Goal: Navigation & Orientation: Find specific page/section

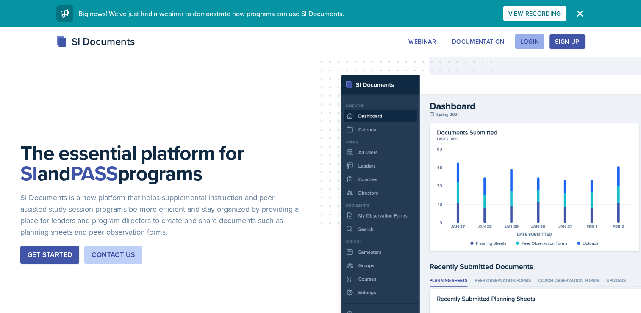
click at [533, 38] on div "Login" at bounding box center [529, 41] width 19 height 7
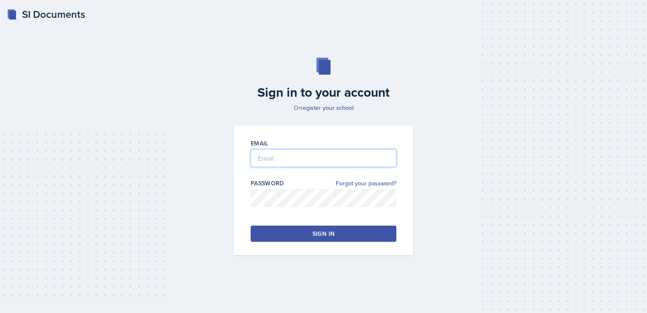
click at [335, 156] on input "email" at bounding box center [324, 158] width 146 height 18
type input "[EMAIL_ADDRESS][DOMAIN_NAME]"
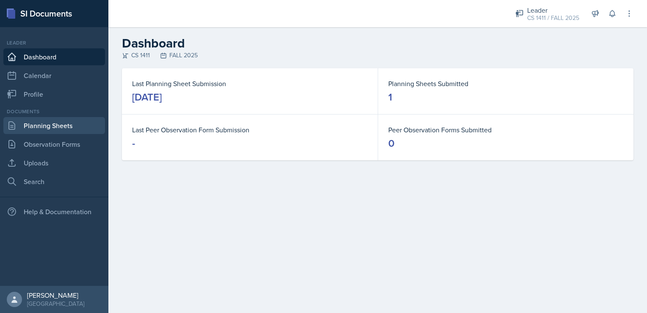
click at [64, 129] on link "Planning Sheets" at bounding box center [54, 125] width 102 height 17
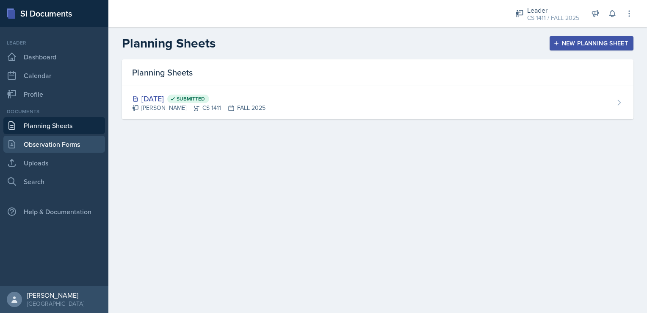
click at [59, 148] on link "Observation Forms" at bounding box center [54, 144] width 102 height 17
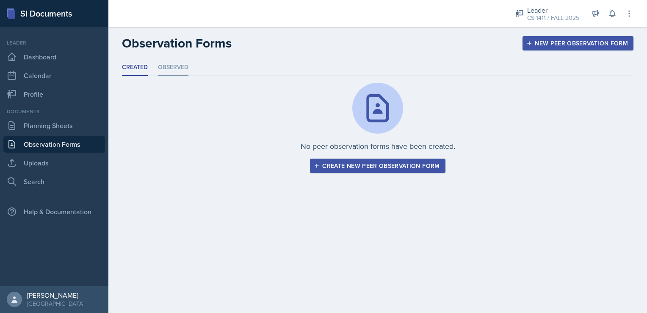
click at [168, 73] on li "Observed" at bounding box center [173, 67] width 30 height 17
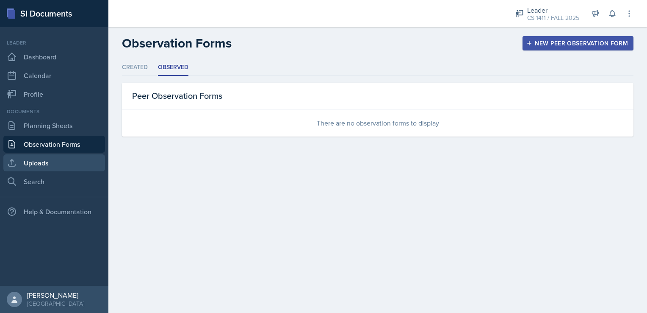
click at [46, 164] on link "Uploads" at bounding box center [54, 162] width 102 height 17
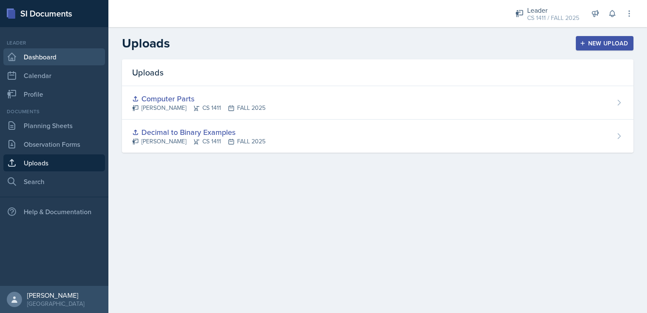
click at [50, 57] on link "Dashboard" at bounding box center [54, 56] width 102 height 17
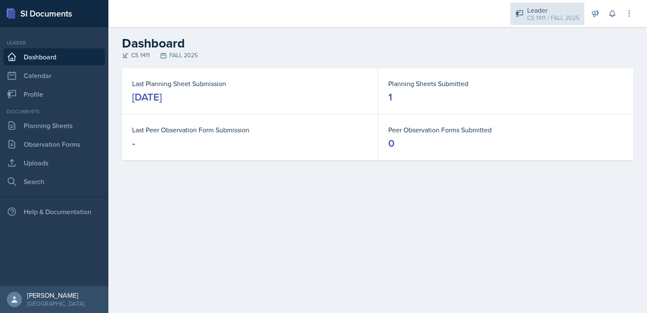
click at [547, 16] on div "CS 1411 / FALL 2025" at bounding box center [553, 18] width 52 height 9
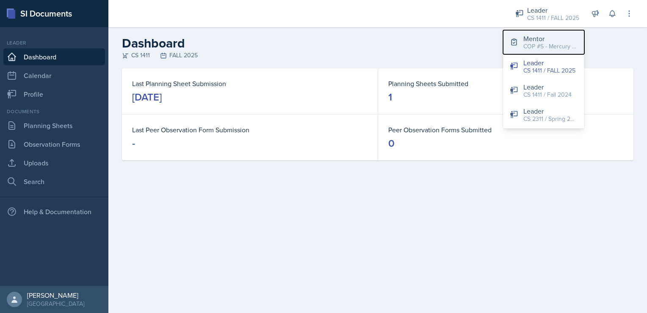
click at [547, 48] on div "COP #5 - Mercury / FALL 2025" at bounding box center [551, 46] width 54 height 9
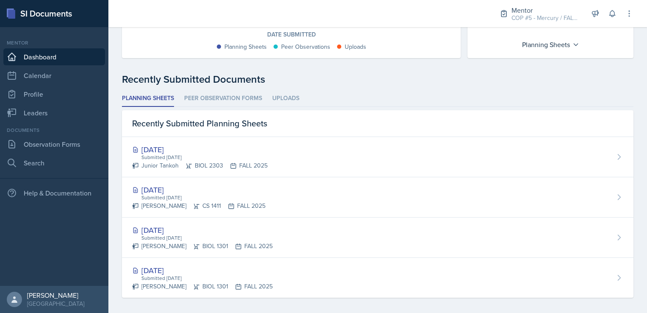
scroll to position [181, 0]
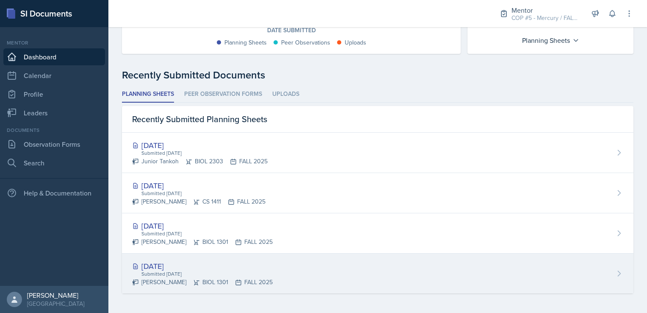
click at [171, 267] on div "[DATE]" at bounding box center [202, 265] width 141 height 11
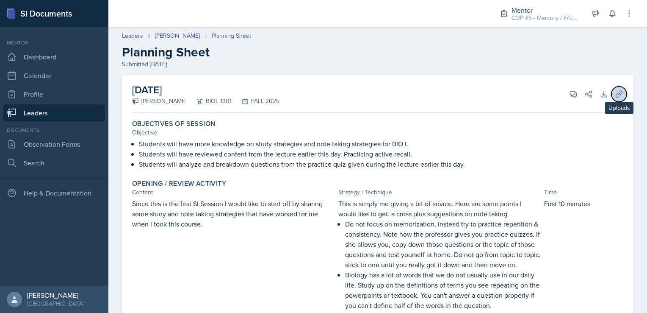
click at [616, 92] on icon at bounding box center [619, 94] width 6 height 6
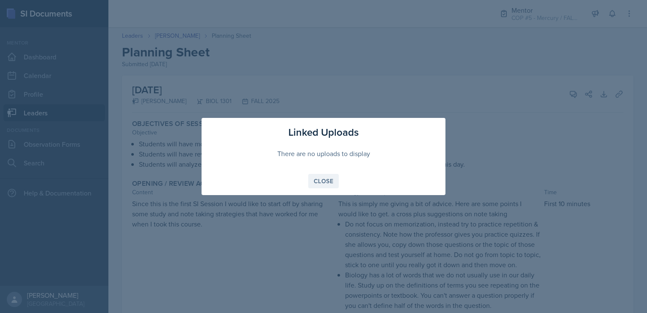
click at [322, 182] on div "Close" at bounding box center [323, 180] width 19 height 7
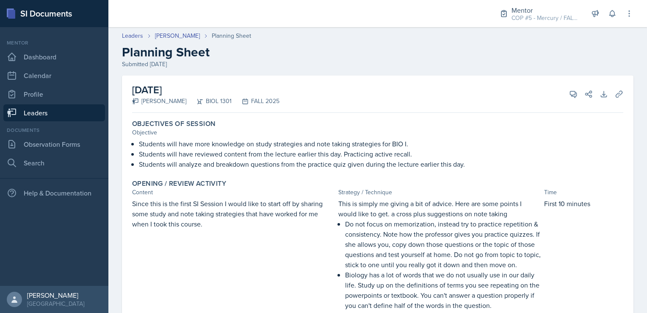
click at [58, 111] on link "Leaders" at bounding box center [54, 112] width 102 height 17
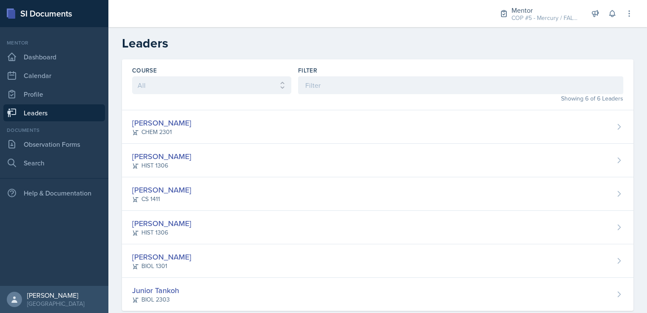
scroll to position [17, 0]
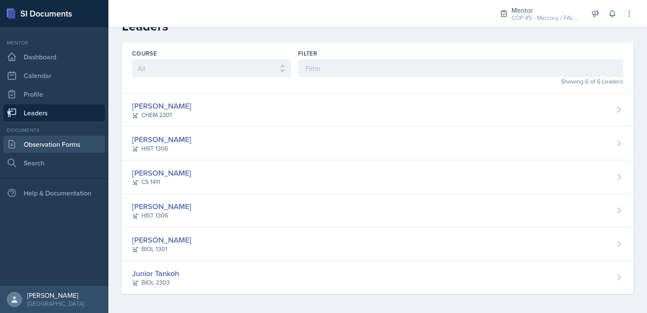
click at [22, 147] on link "Observation Forms" at bounding box center [54, 144] width 102 height 17
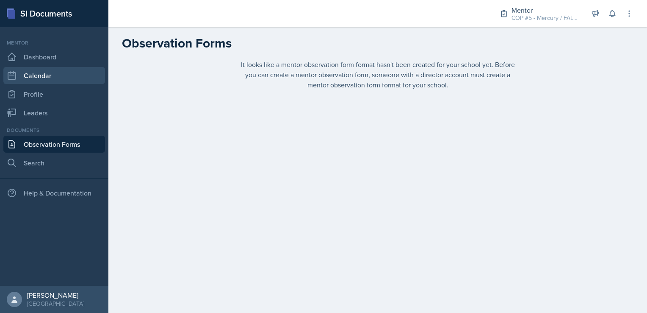
click at [40, 75] on link "Calendar" at bounding box center [54, 75] width 102 height 17
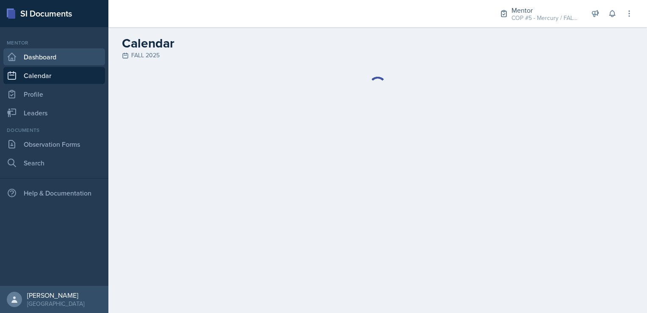
click at [36, 56] on link "Dashboard" at bounding box center [54, 56] width 102 height 17
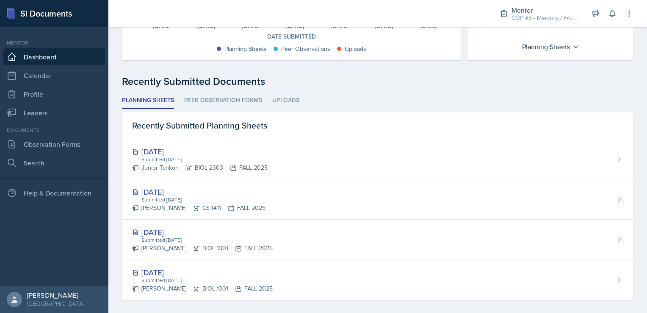
scroll to position [181, 0]
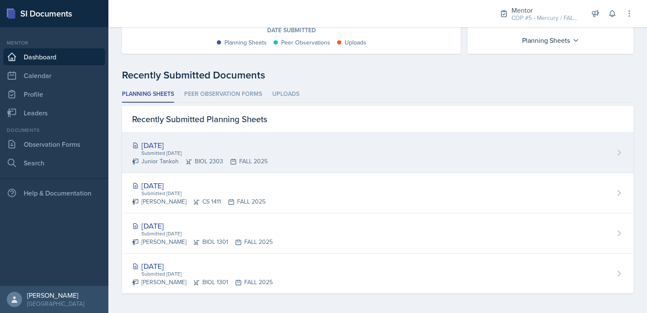
click at [183, 143] on div "[DATE]" at bounding box center [200, 144] width 136 height 11
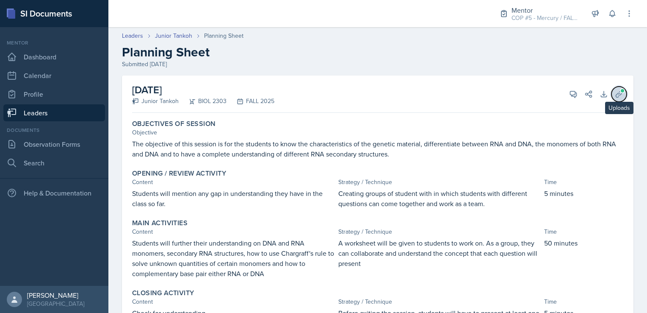
click at [620, 90] on span at bounding box center [622, 90] width 5 height 5
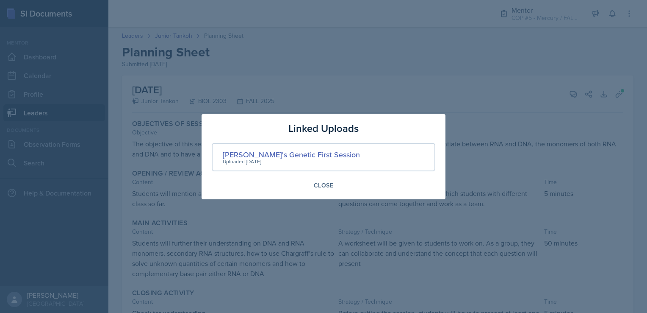
click at [260, 157] on div "[PERSON_NAME]'s Genetic First Session" at bounding box center [291, 154] width 137 height 11
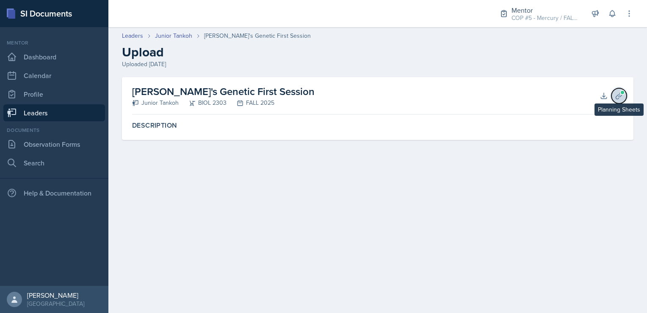
click at [619, 93] on icon at bounding box center [619, 95] width 6 height 6
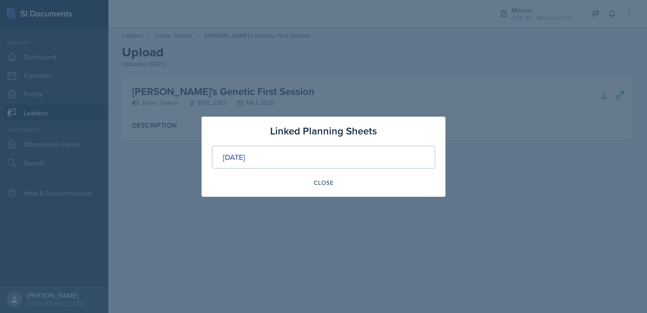
click at [520, 150] on div at bounding box center [323, 156] width 647 height 313
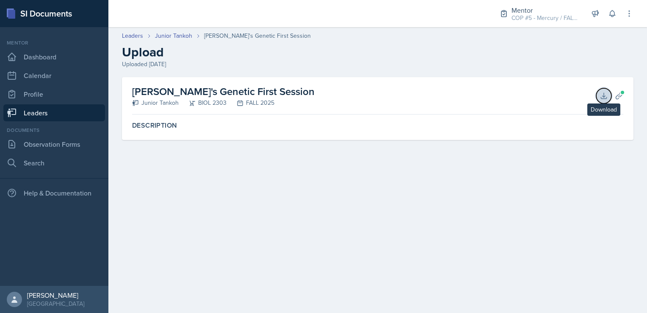
click at [600, 97] on icon at bounding box center [604, 95] width 8 height 8
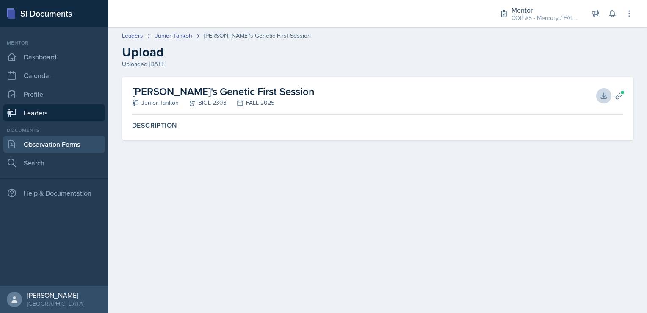
click at [65, 143] on link "Observation Forms" at bounding box center [54, 144] width 102 height 17
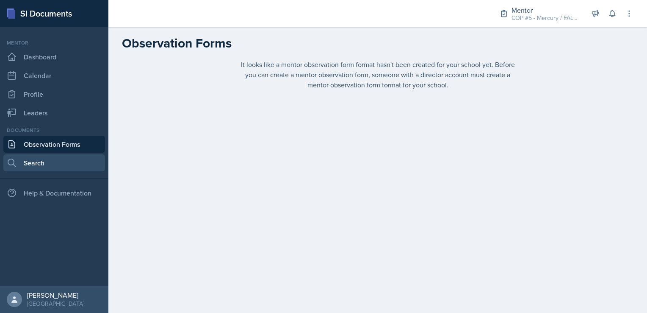
click at [25, 157] on link "Search" at bounding box center [54, 162] width 102 height 17
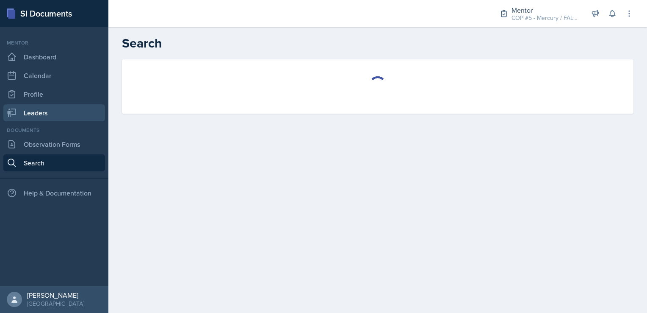
select select "all"
select select "1"
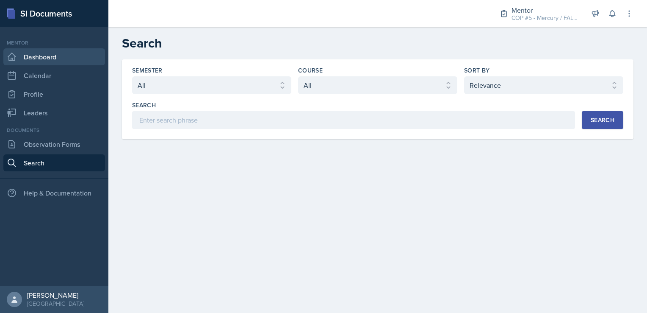
click at [43, 53] on link "Dashboard" at bounding box center [54, 56] width 102 height 17
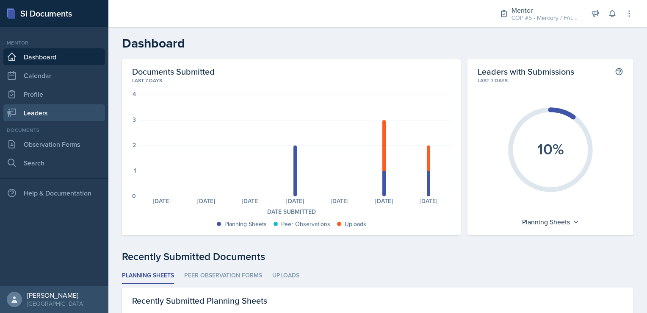
click at [34, 107] on link "Leaders" at bounding box center [54, 112] width 102 height 17
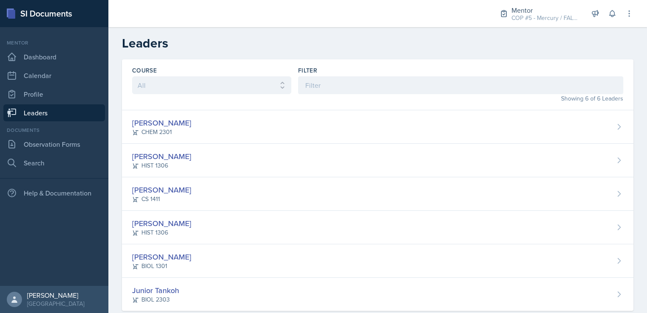
scroll to position [17, 0]
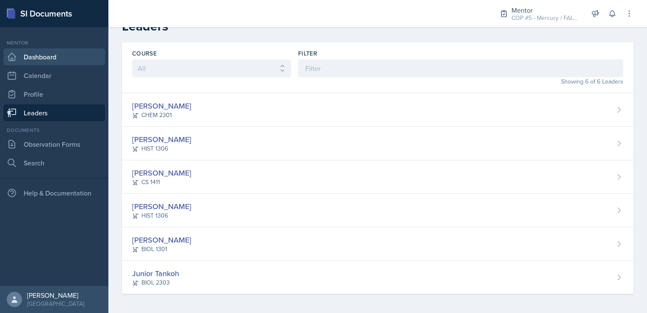
click at [51, 60] on link "Dashboard" at bounding box center [54, 56] width 102 height 17
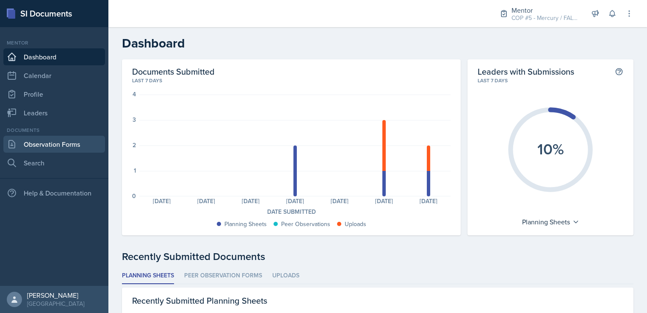
click at [55, 147] on link "Observation Forms" at bounding box center [54, 144] width 102 height 17
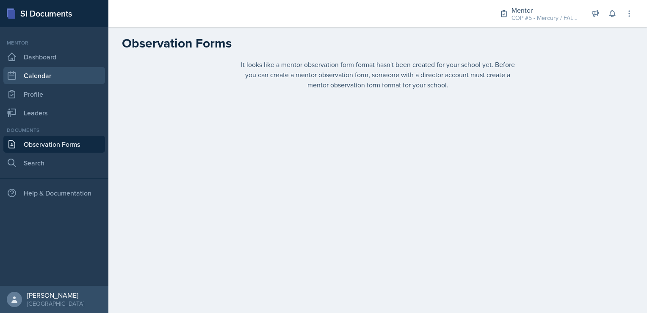
click at [50, 73] on link "Calendar" at bounding box center [54, 75] width 102 height 17
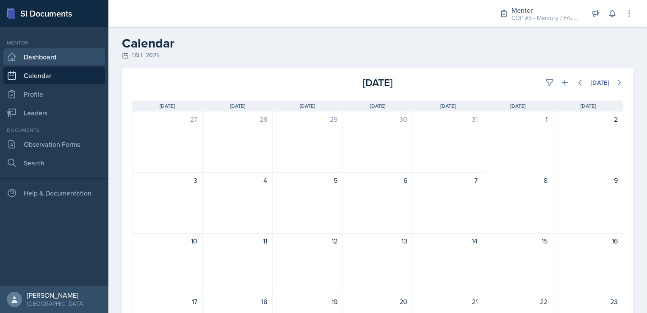
click at [41, 52] on link "Dashboard" at bounding box center [54, 56] width 102 height 17
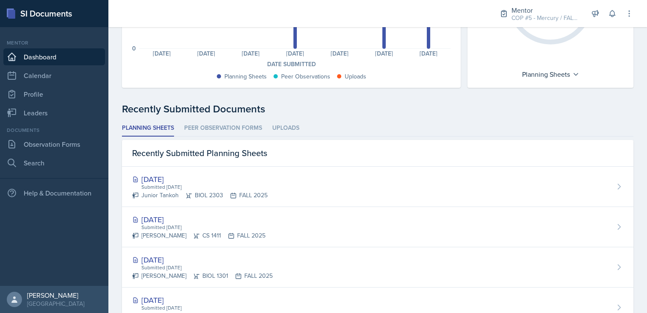
scroll to position [181, 0]
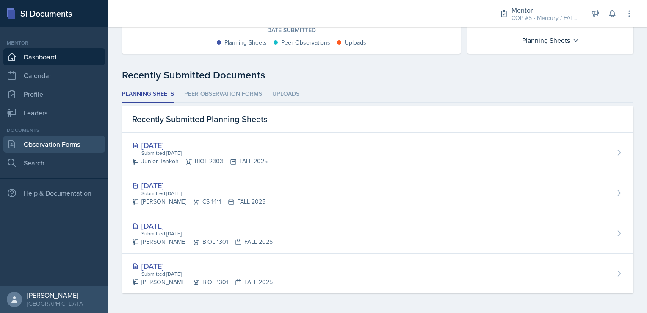
click at [44, 140] on link "Observation Forms" at bounding box center [54, 144] width 102 height 17
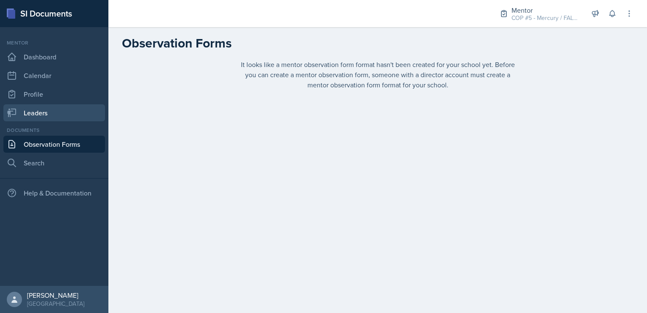
click at [43, 114] on link "Leaders" at bounding box center [54, 112] width 102 height 17
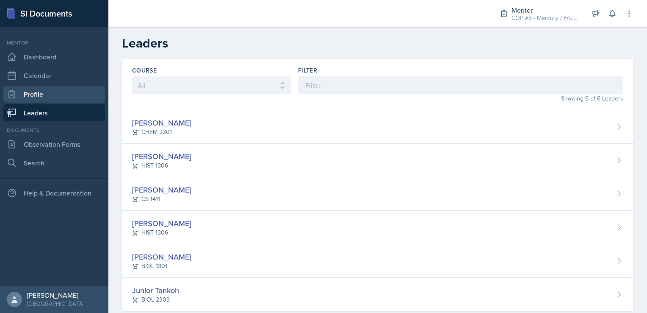
click at [43, 89] on link "Profile" at bounding box center [54, 94] width 102 height 17
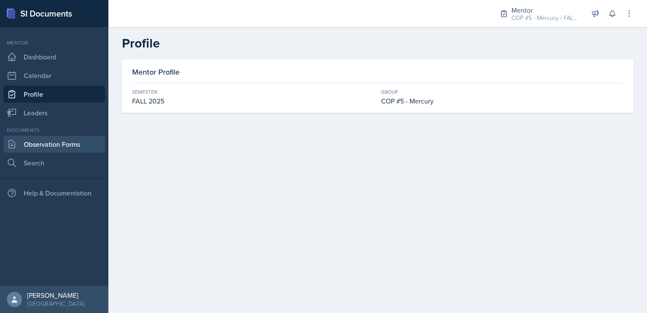
click at [54, 144] on link "Observation Forms" at bounding box center [54, 144] width 102 height 17
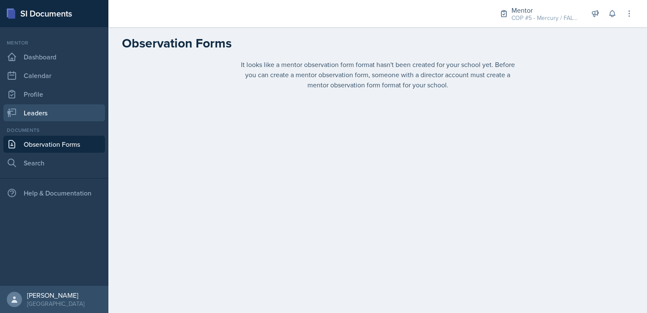
click at [43, 113] on link "Leaders" at bounding box center [54, 112] width 102 height 17
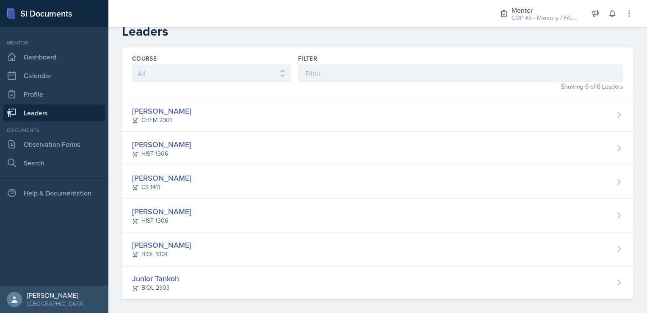
scroll to position [17, 0]
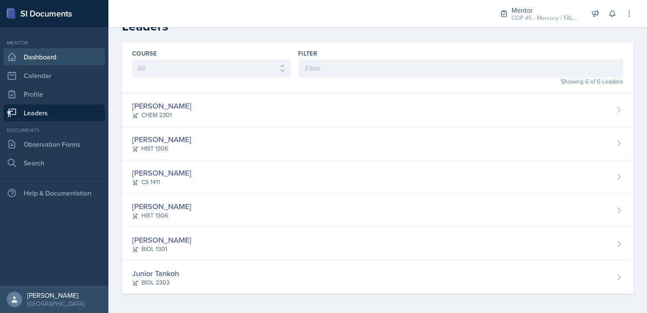
click at [49, 55] on link "Dashboard" at bounding box center [54, 56] width 102 height 17
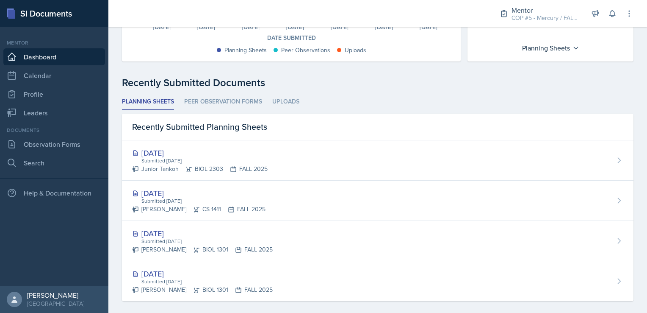
scroll to position [181, 0]
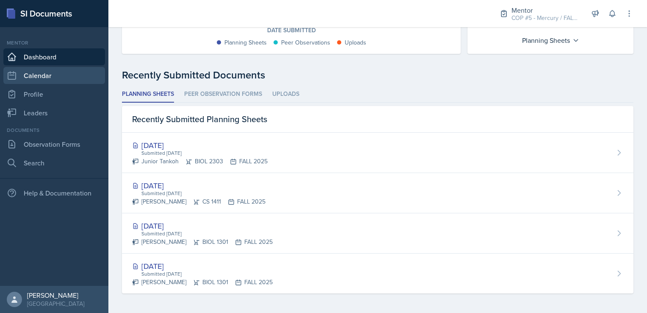
click at [39, 76] on link "Calendar" at bounding box center [54, 75] width 102 height 17
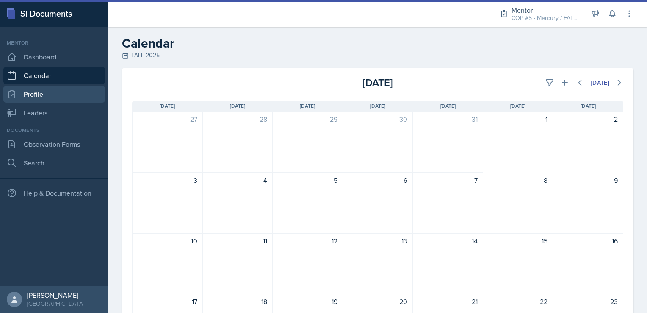
click at [40, 94] on link "Profile" at bounding box center [54, 94] width 102 height 17
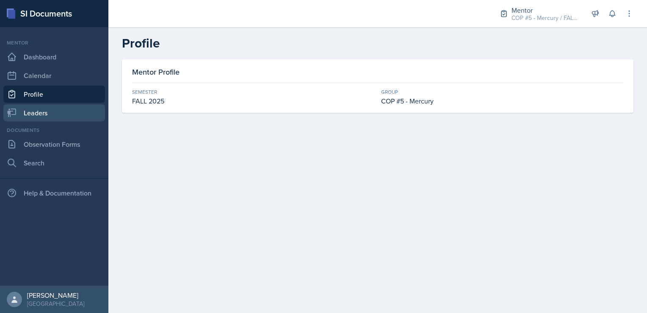
click at [47, 116] on link "Leaders" at bounding box center [54, 112] width 102 height 17
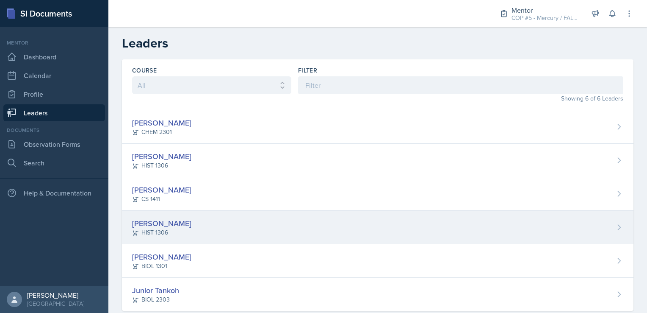
click at [166, 221] on div "[PERSON_NAME]" at bounding box center [161, 222] width 59 height 11
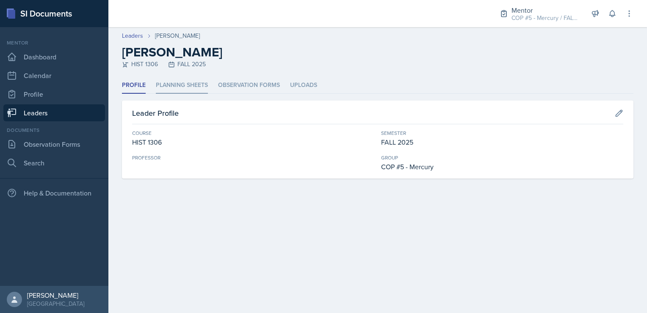
click at [183, 86] on li "Planning Sheets" at bounding box center [182, 85] width 52 height 17
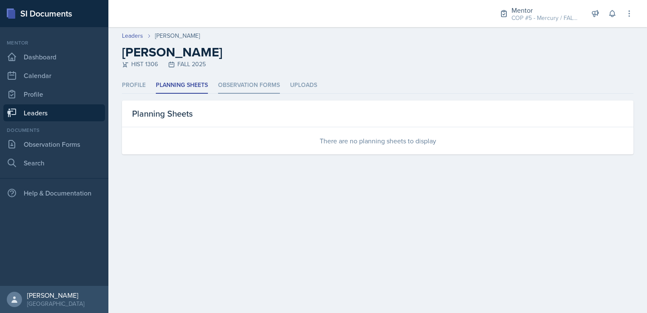
click at [233, 86] on li "Observation Forms" at bounding box center [249, 85] width 62 height 17
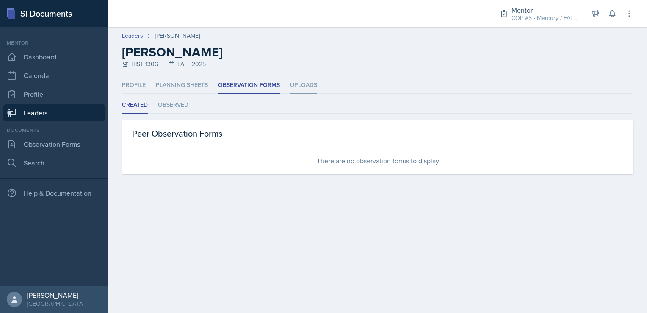
click at [313, 83] on li "Uploads" at bounding box center [303, 85] width 27 height 17
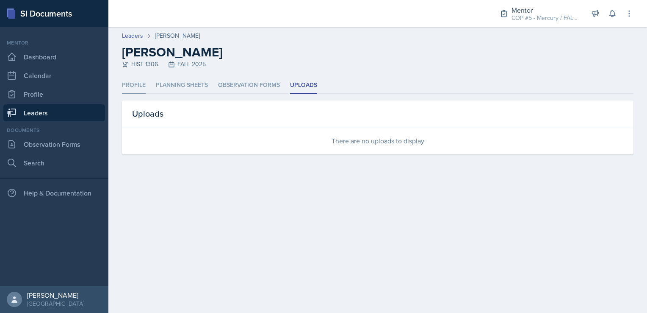
click at [141, 83] on li "Profile" at bounding box center [134, 85] width 24 height 17
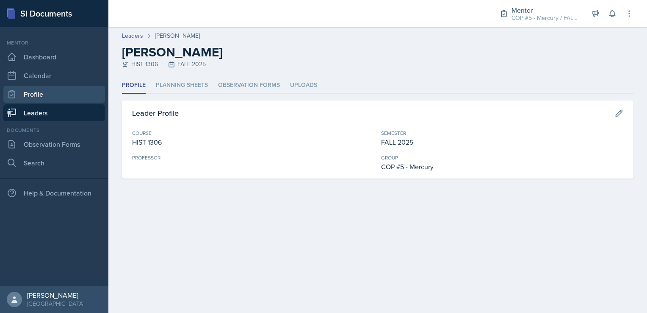
click at [36, 94] on link "Profile" at bounding box center [54, 94] width 102 height 17
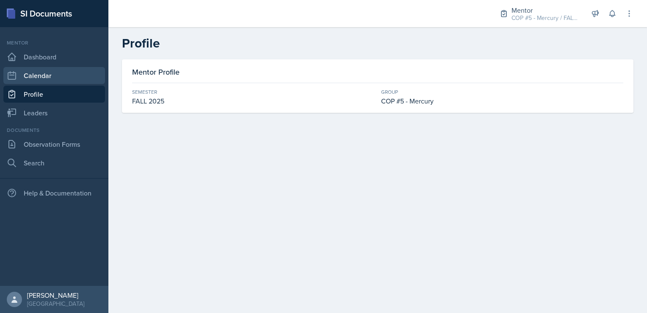
click at [41, 80] on link "Calendar" at bounding box center [54, 75] width 102 height 17
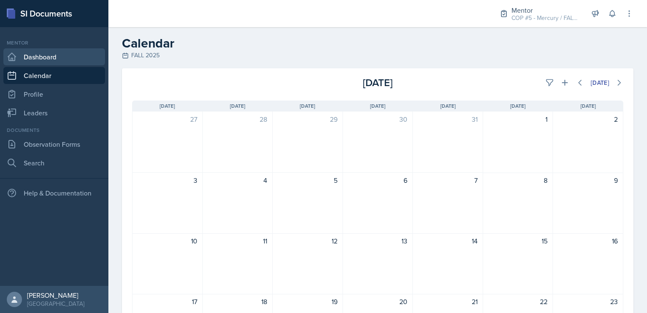
click at [44, 53] on link "Dashboard" at bounding box center [54, 56] width 102 height 17
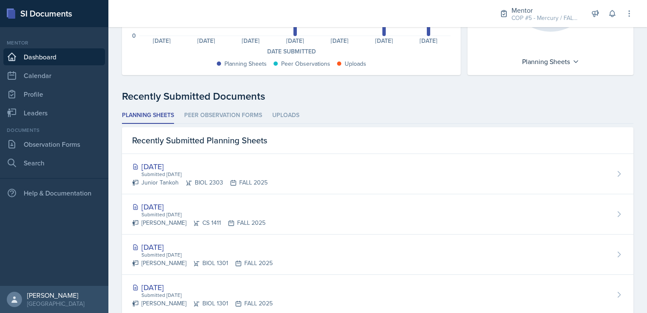
scroll to position [181, 0]
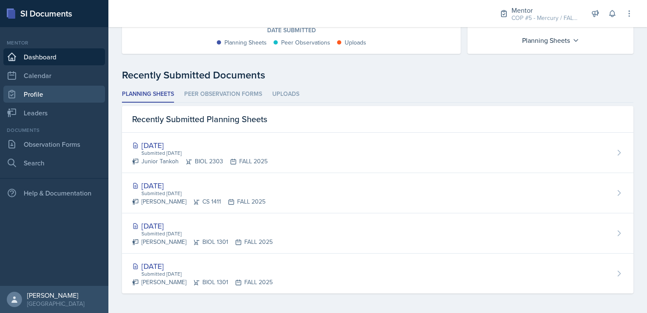
click at [43, 99] on link "Profile" at bounding box center [54, 94] width 102 height 17
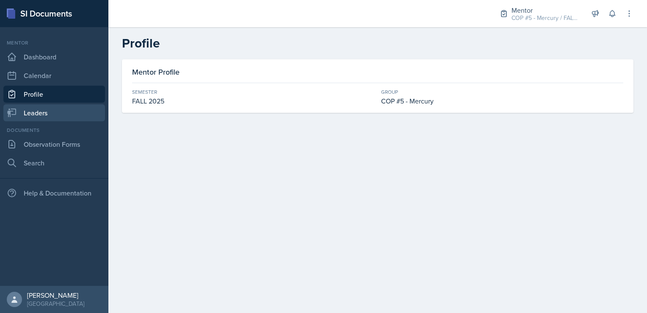
click at [45, 114] on link "Leaders" at bounding box center [54, 112] width 102 height 17
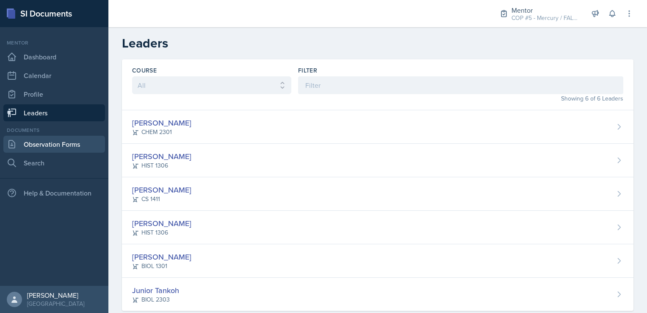
click at [66, 147] on link "Observation Forms" at bounding box center [54, 144] width 102 height 17
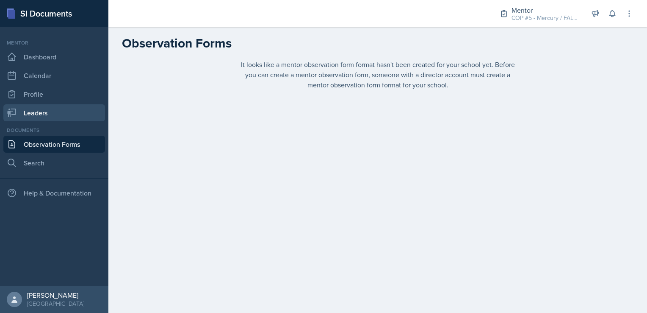
click at [37, 117] on link "Leaders" at bounding box center [54, 112] width 102 height 17
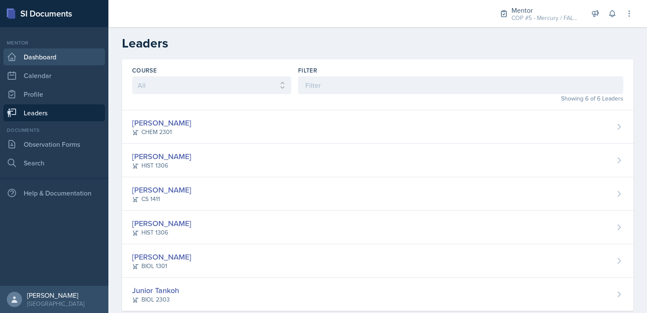
click at [46, 62] on link "Dashboard" at bounding box center [54, 56] width 102 height 17
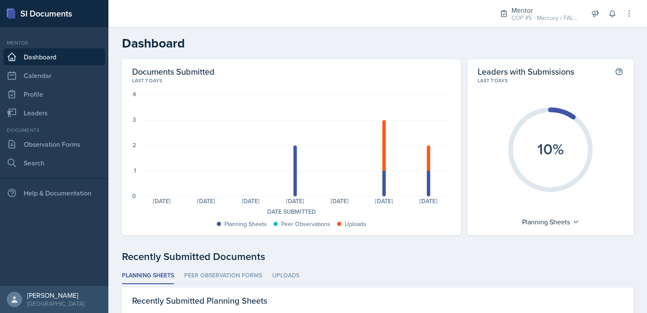
scroll to position [181, 0]
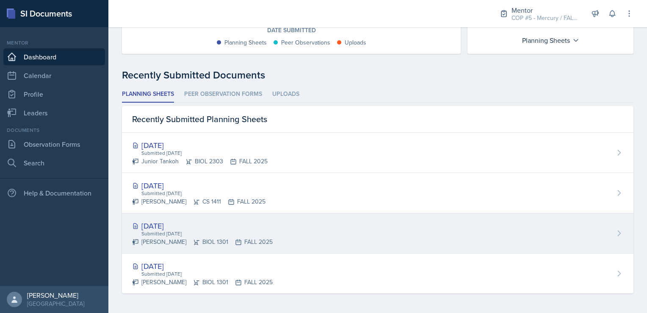
click at [232, 226] on div "[DATE]" at bounding box center [202, 225] width 141 height 11
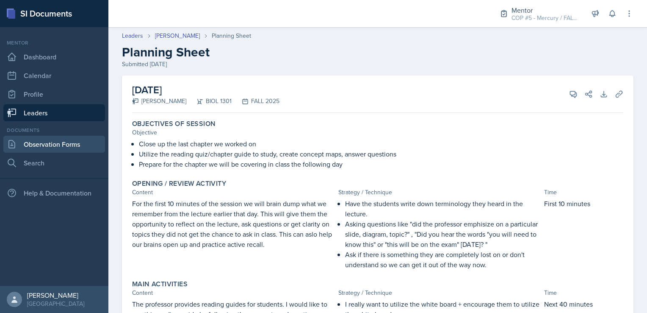
click at [50, 146] on link "Observation Forms" at bounding box center [54, 144] width 102 height 17
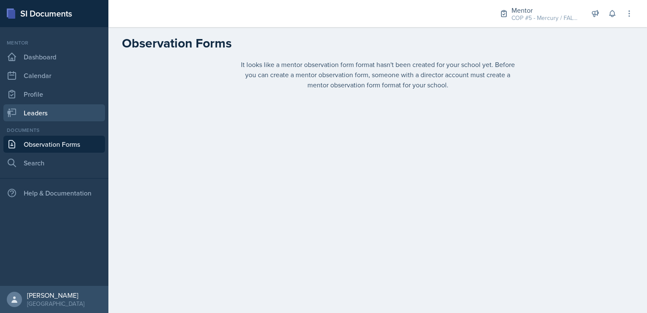
click at [39, 116] on link "Leaders" at bounding box center [54, 112] width 102 height 17
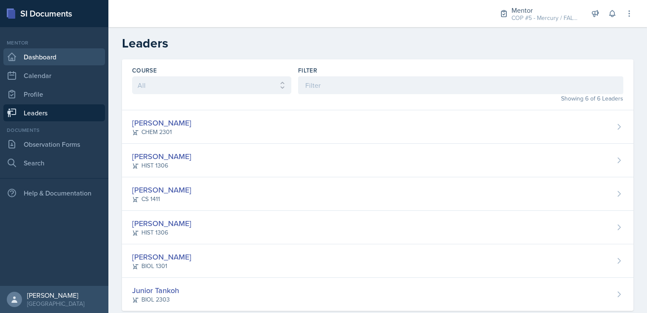
click at [27, 53] on link "Dashboard" at bounding box center [54, 56] width 102 height 17
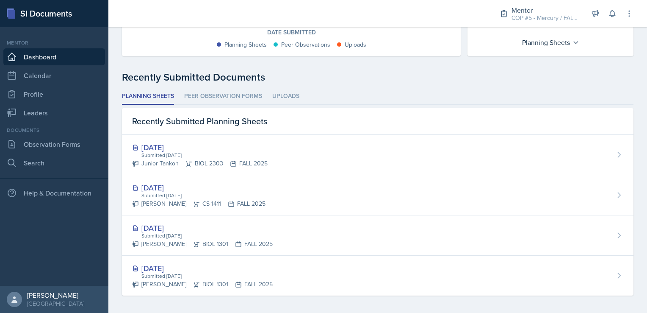
scroll to position [181, 0]
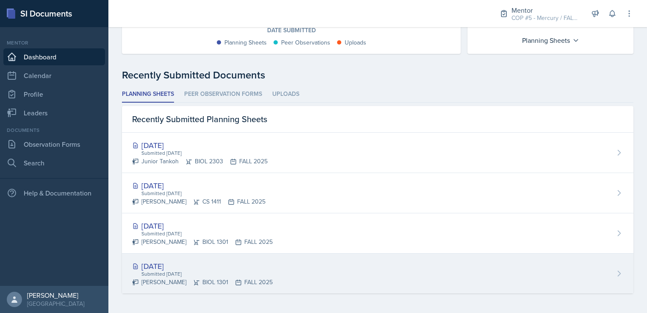
click at [172, 263] on div "[DATE]" at bounding box center [202, 265] width 141 height 11
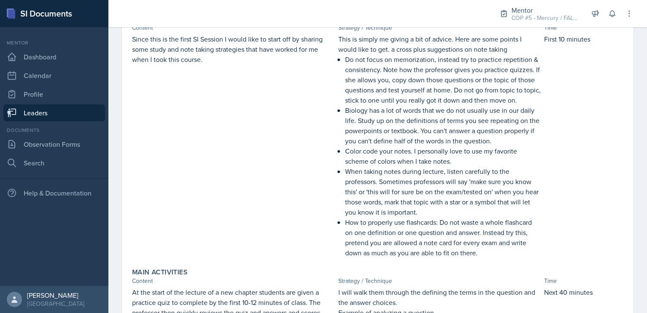
scroll to position [184, 0]
